Goal: Transaction & Acquisition: Purchase product/service

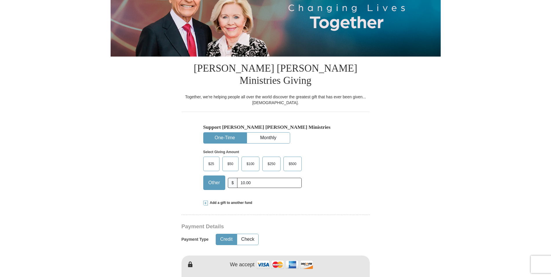
scroll to position [118, 0]
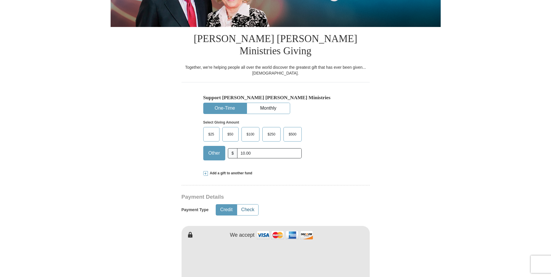
type input "10.00"
click at [252, 204] on button "Check" at bounding box center [247, 209] width 21 height 11
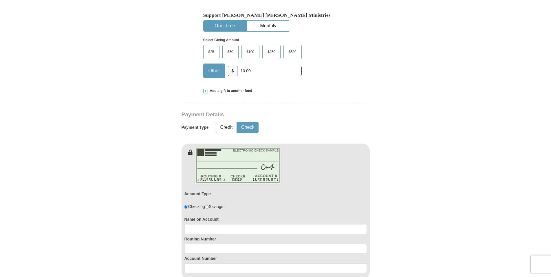
scroll to position [207, 0]
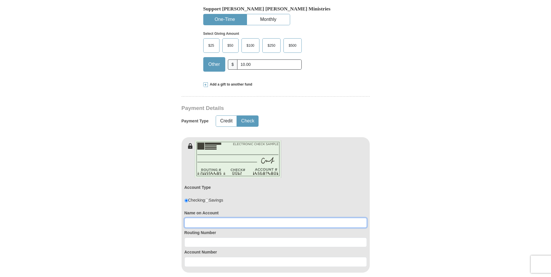
click at [224, 218] on input at bounding box center [276, 223] width 183 height 10
type input "[PERSON_NAME]"
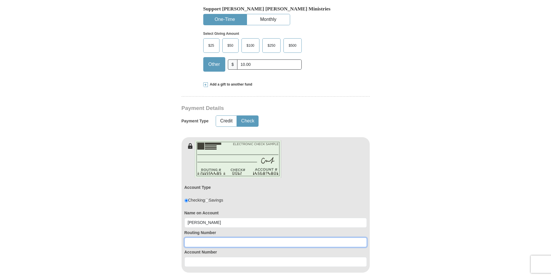
click at [204, 237] on input at bounding box center [276, 242] width 183 height 10
type input "272477694"
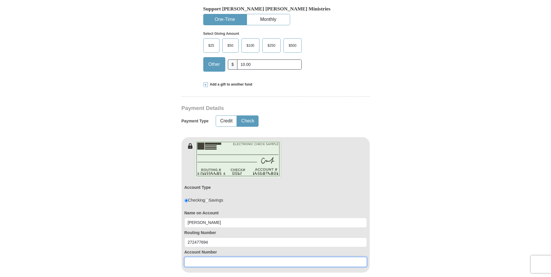
click at [201, 257] on input at bounding box center [276, 262] width 183 height 10
type input "18830730"
drag, startPoint x: 407, startPoint y: 200, endPoint x: 413, endPoint y: 201, distance: 6.1
click at [409, 201] on form "Already have an account? Sign in for faster giving. Don't have an account? Crea…" at bounding box center [276, 215] width 330 height 799
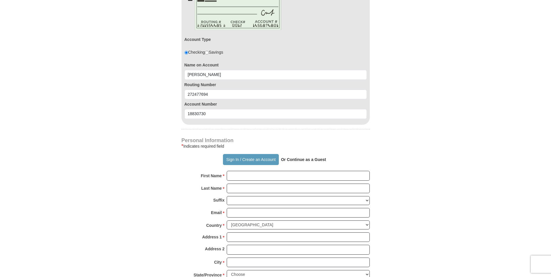
scroll to position [414, 0]
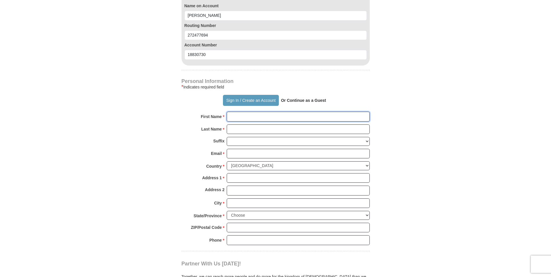
click at [245, 112] on input "First Name *" at bounding box center [298, 117] width 143 height 10
type input "r"
type input "Michiga"
type input "[PERSON_NAME]"
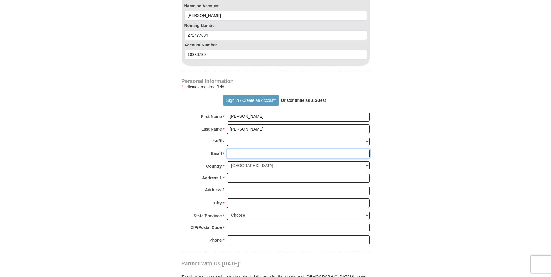
type input "[EMAIL_ADDRESS][DOMAIN_NAME]"
type input "15523 MacArthur"
type input "[PERSON_NAME]"
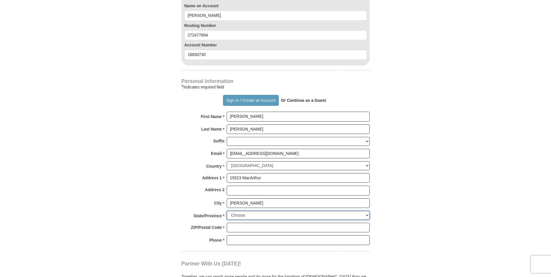
click at [366, 211] on select "Choose [US_STATE] [US_STATE] [US_STATE] [US_STATE] [US_STATE] Armed Forces Amer…" at bounding box center [298, 215] width 143 height 9
select select "MI"
click option "[US_STATE]" at bounding box center [0, 0] width 0 height 0
click at [242, 223] on input "ZIP/Postal Code *" at bounding box center [298, 228] width 143 height 10
type input "48239-3918"
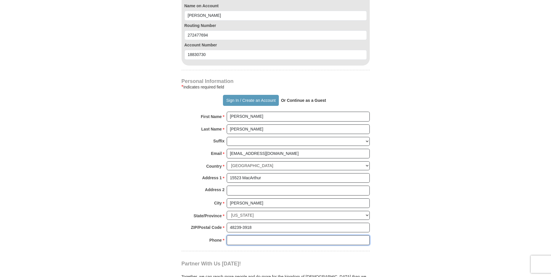
type input "3135327542"
click at [415, 198] on form "Already have an account? Sign in for faster giving. Don't have an account? Crea…" at bounding box center [276, 8] width 330 height 799
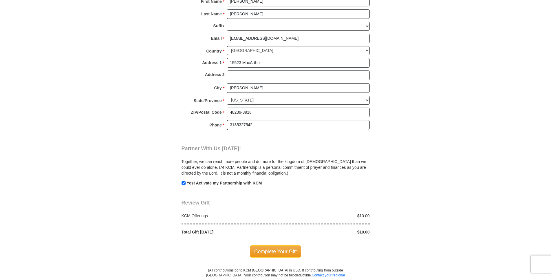
scroll to position [532, 0]
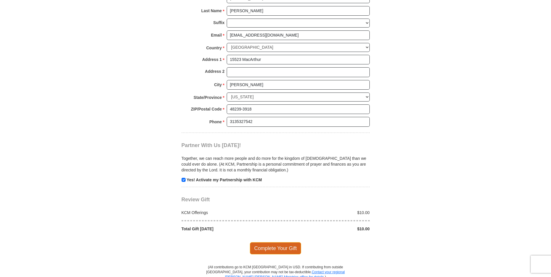
click at [276, 242] on span "Complete Your Gift" at bounding box center [275, 248] width 51 height 12
